Goal: Information Seeking & Learning: Learn about a topic

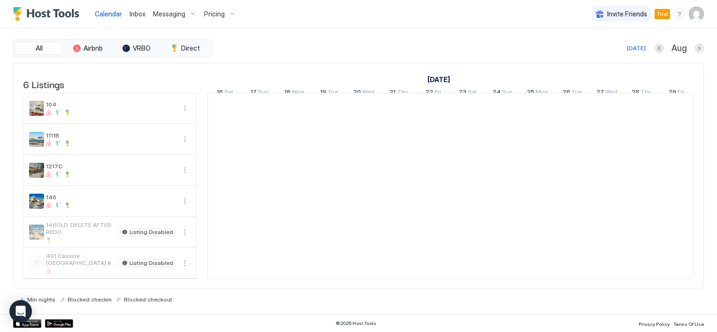
scroll to position [0, 522]
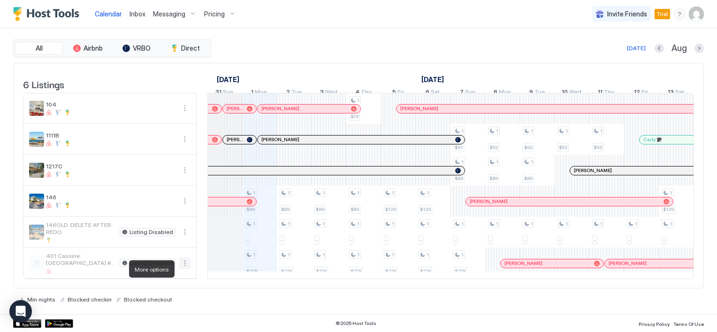
click at [186, 269] on button "More options" at bounding box center [184, 263] width 11 height 11
click at [116, 252] on div at bounding box center [358, 166] width 717 height 332
click at [185, 265] on button "More options" at bounding box center [184, 263] width 11 height 11
click at [88, 256] on div at bounding box center [358, 166] width 717 height 332
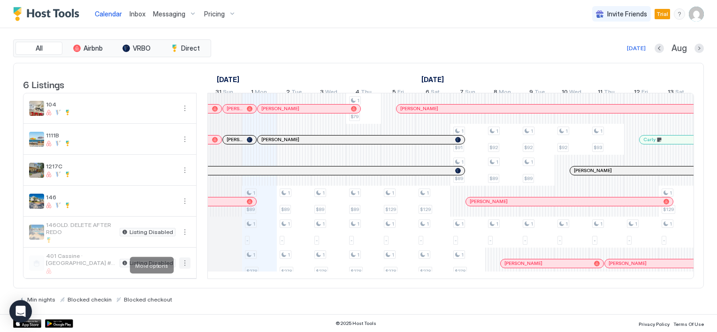
click at [186, 267] on button "More options" at bounding box center [184, 263] width 11 height 11
click at [113, 261] on div at bounding box center [358, 166] width 717 height 332
click at [186, 267] on button "More options" at bounding box center [184, 263] width 11 height 11
click at [126, 268] on div at bounding box center [358, 166] width 717 height 332
click at [190, 53] on button "Direct" at bounding box center [185, 48] width 47 height 13
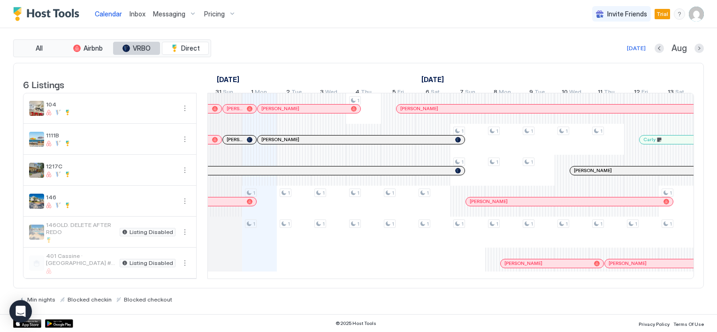
click at [153, 52] on button "VRBO" at bounding box center [136, 48] width 47 height 13
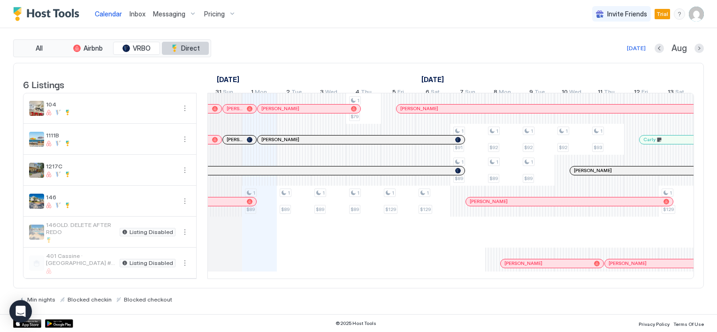
click at [179, 50] on button "Direct" at bounding box center [185, 48] width 47 height 13
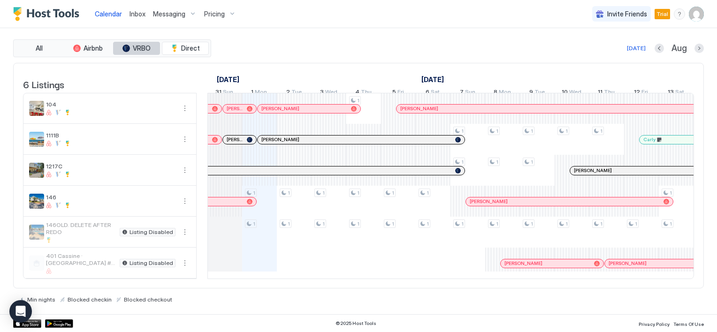
click at [130, 49] on div "tab-group" at bounding box center [127, 49] width 8 height 8
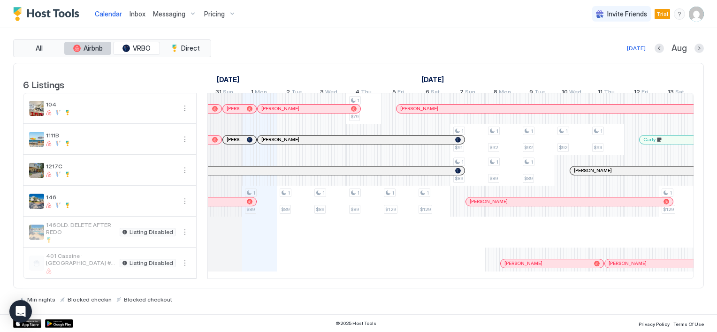
click at [99, 51] on span "Airbnb" at bounding box center [93, 48] width 19 height 8
click at [36, 47] on span "All" at bounding box center [39, 48] width 7 height 8
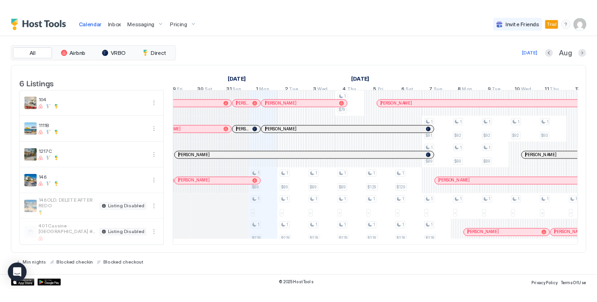
scroll to position [0, 465]
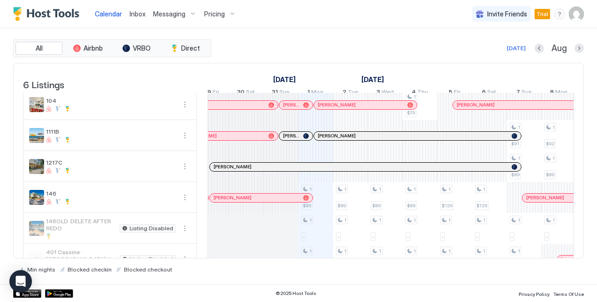
click at [299, 139] on div "[PERSON_NAME]" at bounding box center [295, 136] width 33 height 8
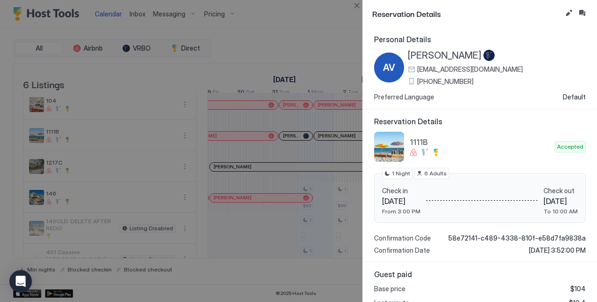
click at [314, 295] on div at bounding box center [298, 151] width 597 height 302
